Goal: Information Seeking & Learning: Understand process/instructions

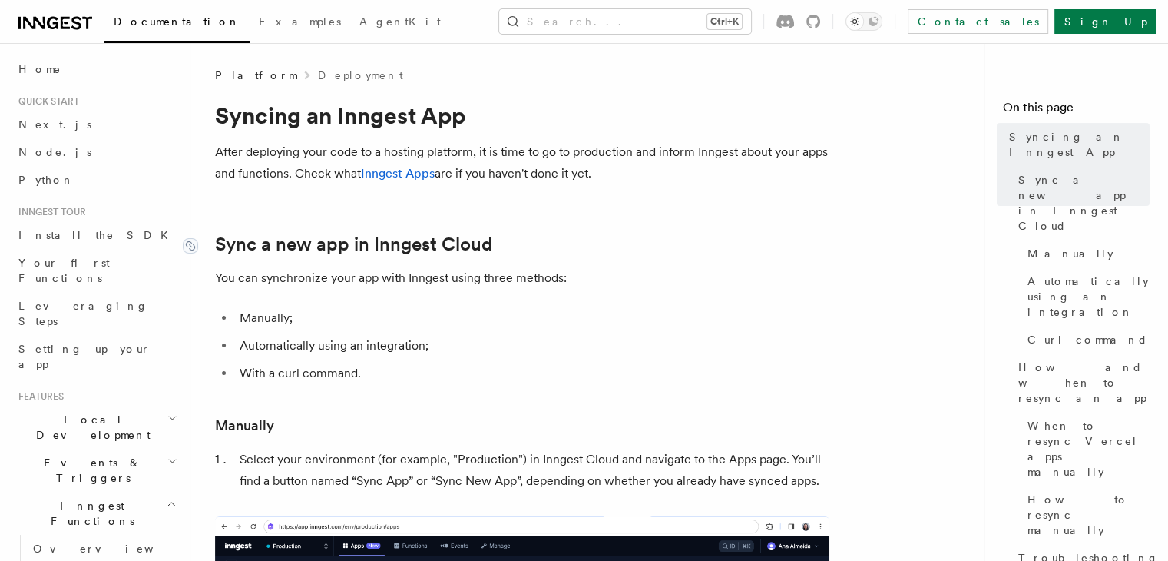
click at [340, 240] on link "Sync a new app in Inngest Cloud" at bounding box center [353, 244] width 277 height 22
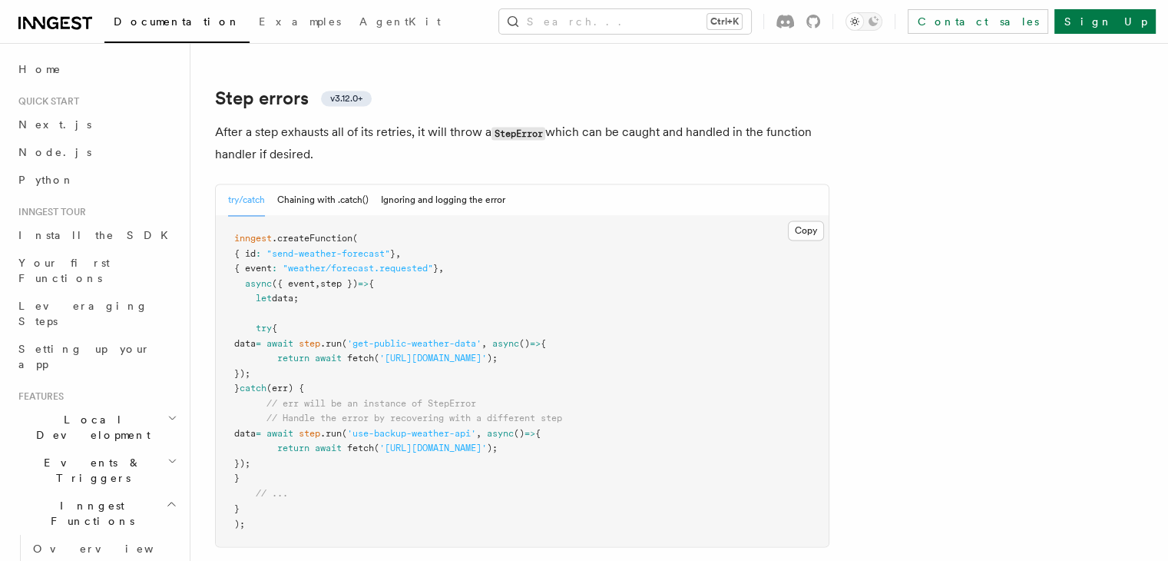
scroll to position [2326, 0]
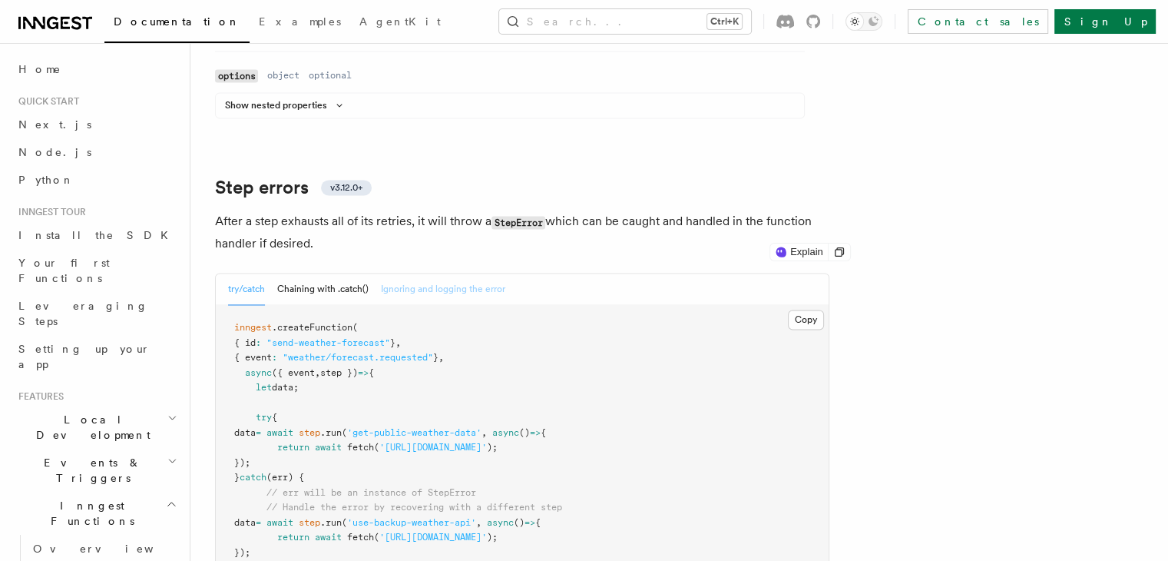
click at [465, 273] on button "Ignoring and logging the error" at bounding box center [443, 288] width 124 height 31
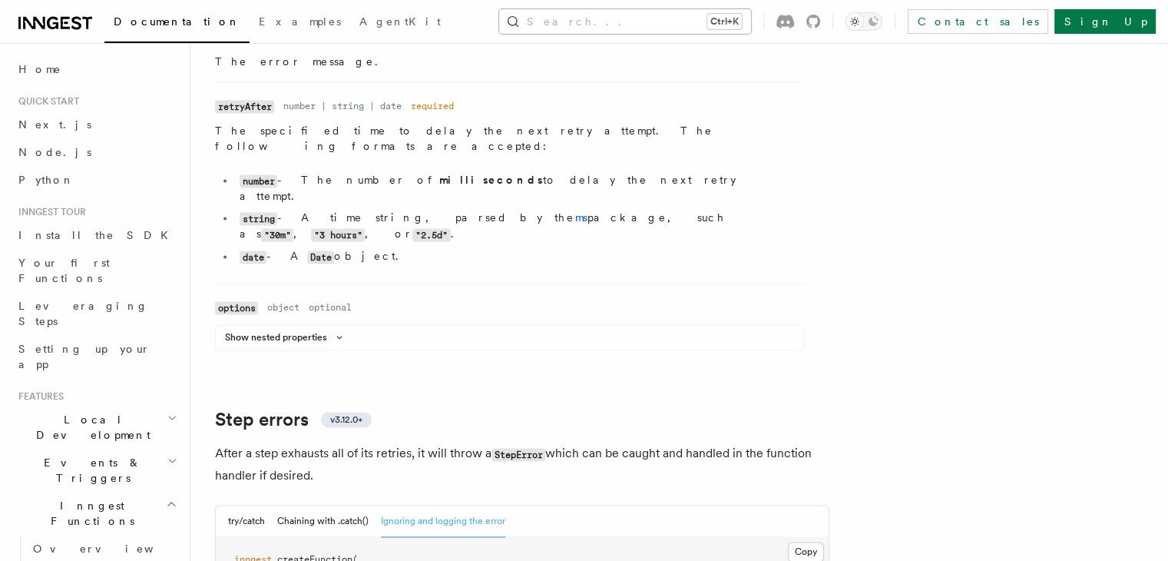
scroll to position [2093, 0]
